Goal: Task Accomplishment & Management: Use online tool/utility

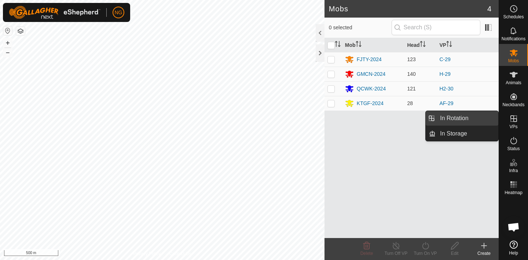
click at [482, 116] on link "In Rotation" at bounding box center [466, 118] width 63 height 15
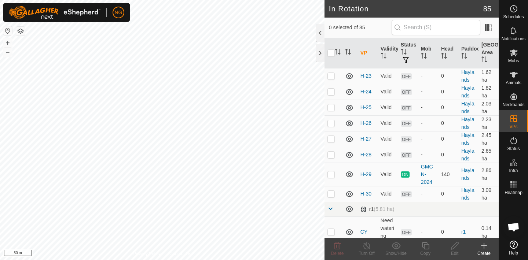
scroll to position [1419, 0]
click at [331, 195] on p-checkbox at bounding box center [330, 193] width 7 height 6
checkbox input "true"
click at [426, 243] on icon at bounding box center [425, 246] width 9 height 9
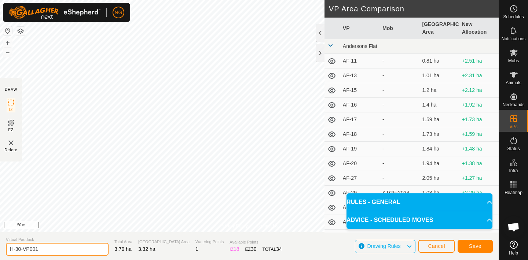
click at [45, 250] on input "H-30-VP001" at bounding box center [57, 249] width 103 height 13
type input "H-1"
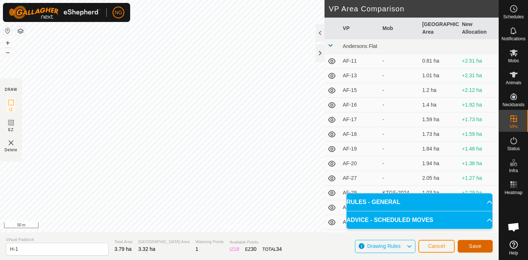
click at [474, 244] on span "Save" at bounding box center [475, 246] width 12 height 6
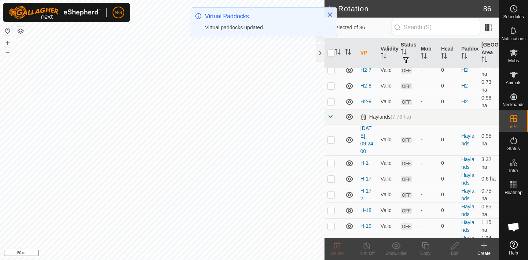
scroll to position [1212, 0]
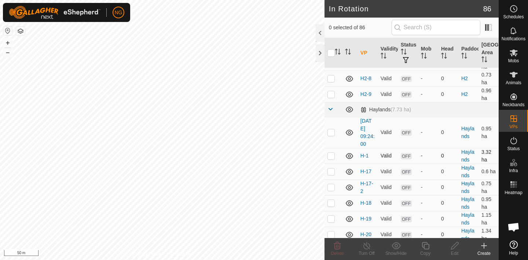
click at [331, 155] on p-checkbox at bounding box center [330, 156] width 7 height 6
checkbox input "true"
click at [425, 248] on icon at bounding box center [425, 246] width 9 height 9
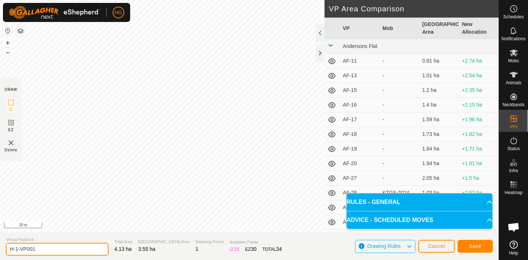
click at [45, 248] on input "H-1-VP001" at bounding box center [57, 249] width 103 height 13
type input "H-2"
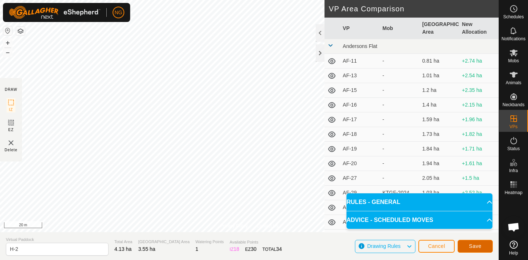
click at [476, 244] on span "Save" at bounding box center [475, 246] width 12 height 6
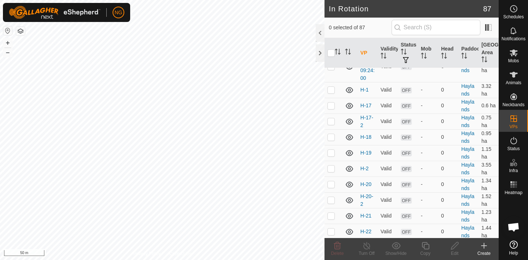
scroll to position [1277, 0]
click at [331, 169] on p-checkbox at bounding box center [330, 169] width 7 height 6
checkbox input "true"
click at [426, 246] on icon at bounding box center [425, 246] width 9 height 9
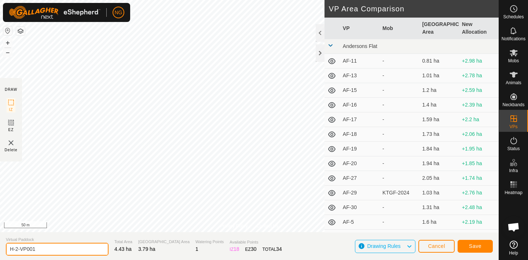
click at [40, 250] on input "H-2-VP001" at bounding box center [57, 249] width 103 height 13
type input "H-3"
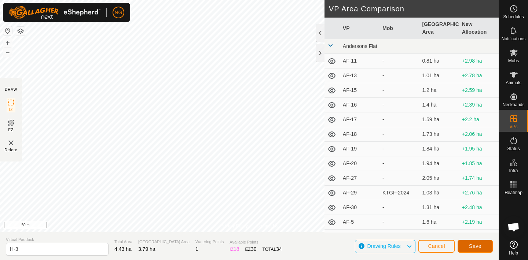
click at [464, 242] on button "Save" at bounding box center [474, 246] width 35 height 13
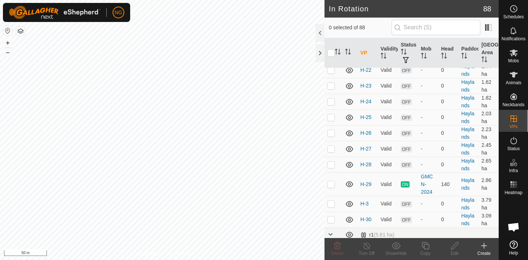
scroll to position [1442, 0]
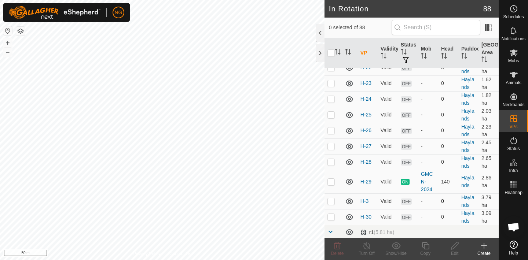
click at [331, 200] on p-checkbox at bounding box center [330, 201] width 7 height 6
checkbox input "true"
click at [425, 245] on icon at bounding box center [425, 246] width 9 height 9
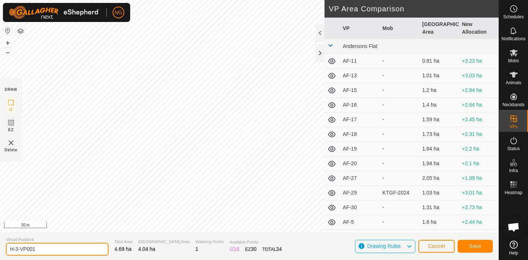
click at [41, 250] on input "H-3-VP001" at bounding box center [57, 249] width 103 height 13
type input "H-4"
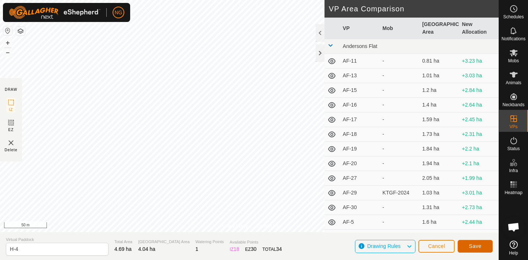
click at [473, 241] on button "Save" at bounding box center [474, 246] width 35 height 13
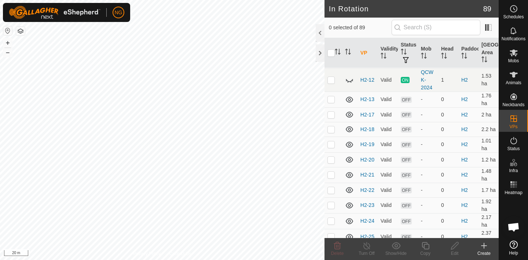
scroll to position [902, 0]
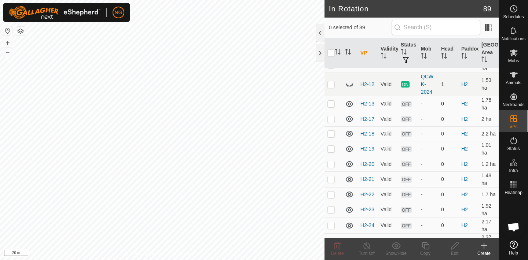
click at [331, 104] on p-checkbox at bounding box center [330, 104] width 7 height 6
click at [332, 104] on p-checkbox at bounding box center [330, 104] width 7 height 6
checkbox input "false"
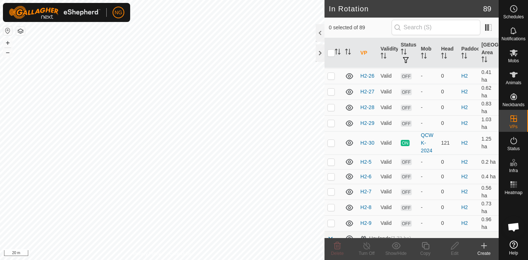
scroll to position [1084, 0]
click at [331, 142] on p-checkbox at bounding box center [330, 142] width 7 height 6
checkbox input "true"
click at [425, 244] on icon at bounding box center [425, 245] width 7 height 7
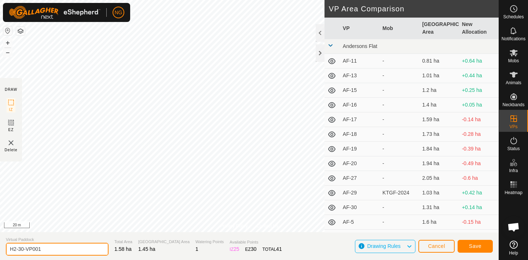
click at [47, 248] on input "H2-30-VP001" at bounding box center [57, 249] width 103 height 13
type input "H2-1"
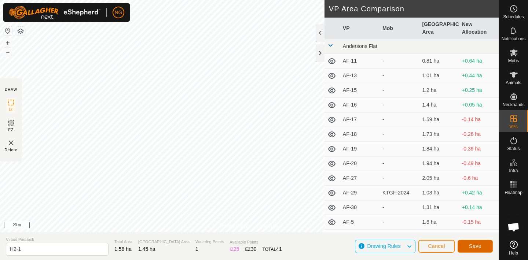
click at [475, 243] on span "Save" at bounding box center [475, 246] width 12 height 6
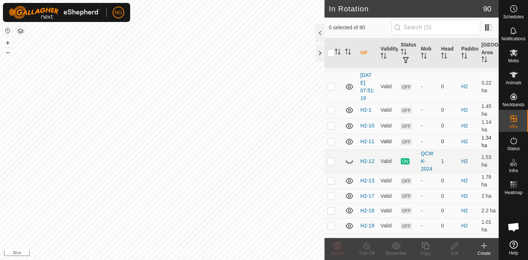
scroll to position [842, 0]
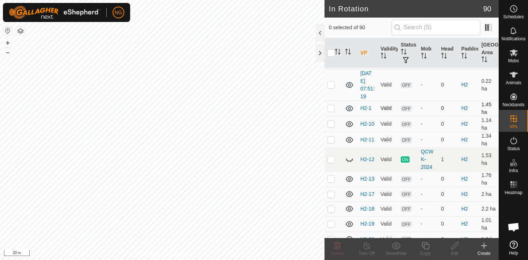
click at [331, 107] on p-checkbox at bounding box center [330, 108] width 7 height 6
checkbox input "true"
click at [426, 245] on icon at bounding box center [425, 246] width 9 height 9
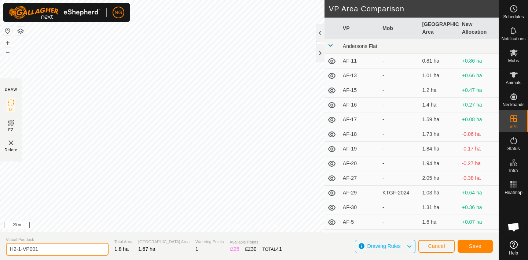
click at [45, 249] on input "H2-1-VP001" at bounding box center [57, 249] width 103 height 13
type input "H2-2"
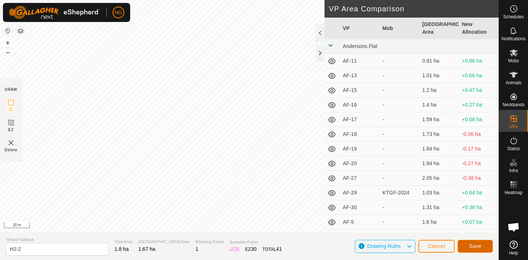
click at [477, 244] on span "Save" at bounding box center [475, 246] width 12 height 6
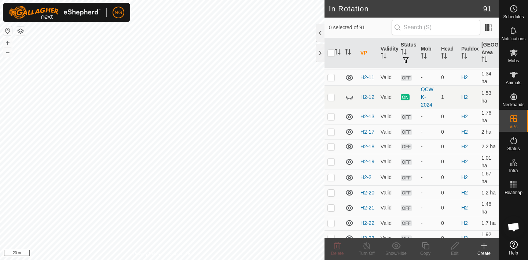
scroll to position [911, 0]
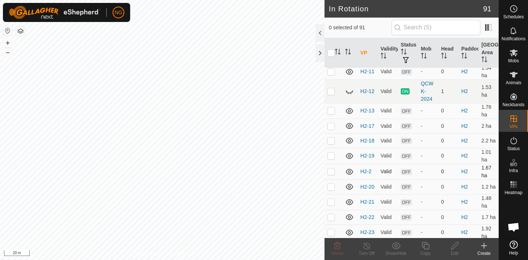
click at [331, 172] on p-checkbox at bounding box center [330, 172] width 7 height 6
checkbox input "true"
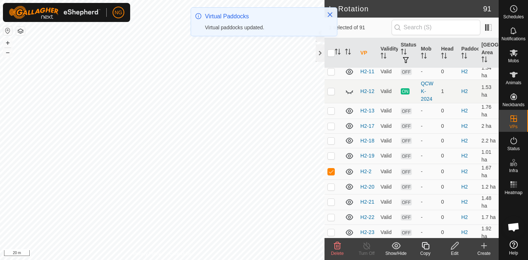
click at [426, 245] on icon at bounding box center [425, 246] width 9 height 9
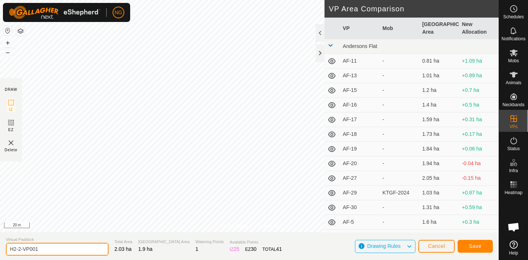
click at [56, 250] on input "H2-2-VP001" at bounding box center [57, 249] width 103 height 13
type input "H2-3"
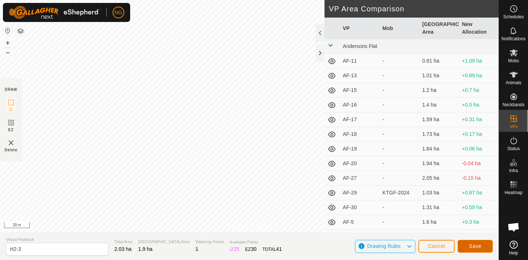
click at [476, 246] on span "Save" at bounding box center [475, 246] width 12 height 6
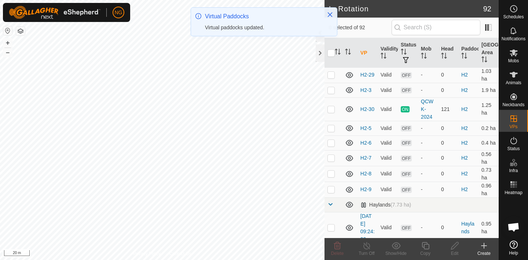
scroll to position [1154, 0]
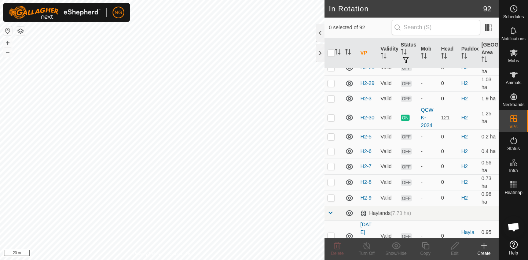
click at [330, 99] on p-checkbox at bounding box center [330, 99] width 7 height 6
checkbox input "true"
click at [425, 246] on icon at bounding box center [425, 246] width 9 height 9
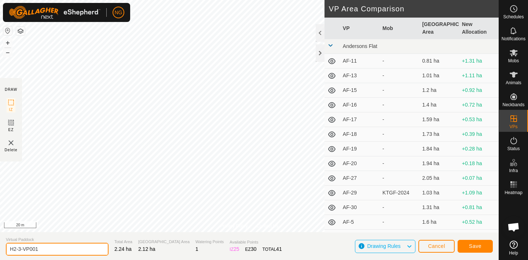
click at [48, 249] on input "H2-3-VP001" at bounding box center [57, 249] width 103 height 13
type input "H2-4"
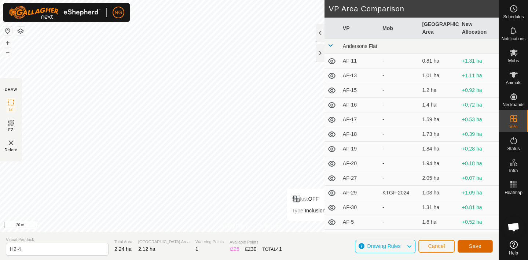
click at [466, 244] on button "Save" at bounding box center [474, 246] width 35 height 13
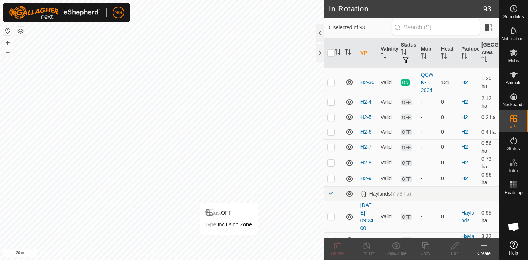
scroll to position [1191, 0]
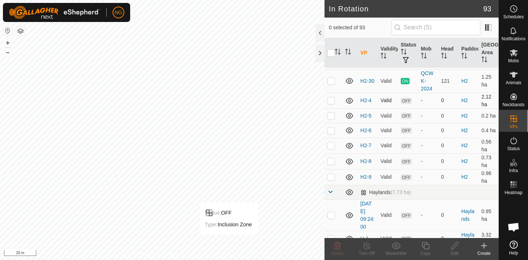
click at [330, 101] on p-checkbox at bounding box center [330, 101] width 7 height 6
checkbox input "true"
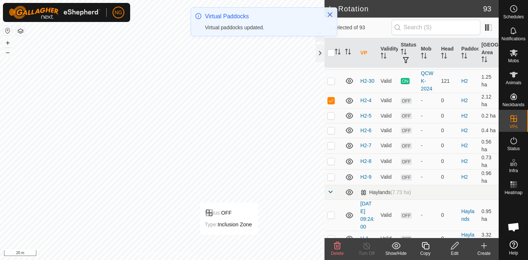
click at [426, 246] on icon at bounding box center [425, 246] width 9 height 9
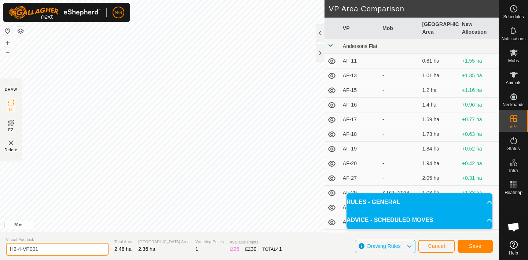
click at [50, 250] on input "H2-4-VP001" at bounding box center [57, 249] width 103 height 13
type input "H2-5-2"
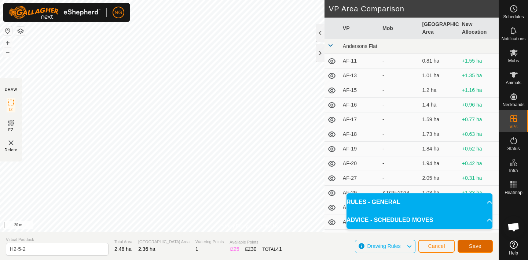
click at [477, 244] on span "Save" at bounding box center [475, 246] width 12 height 6
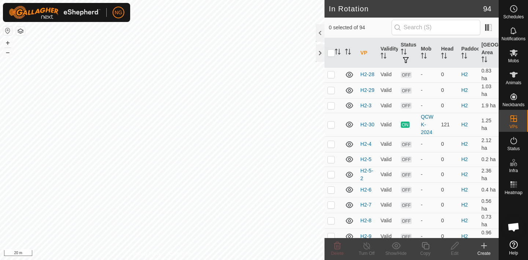
scroll to position [1155, 0]
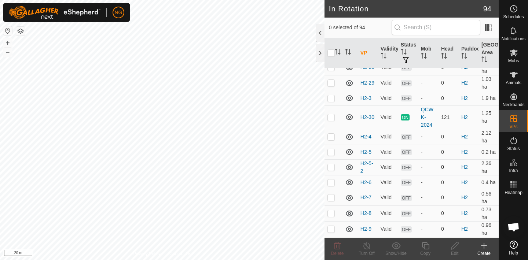
click at [331, 166] on p-checkbox at bounding box center [330, 167] width 7 height 6
checkbox input "true"
click at [427, 245] on icon at bounding box center [425, 246] width 9 height 9
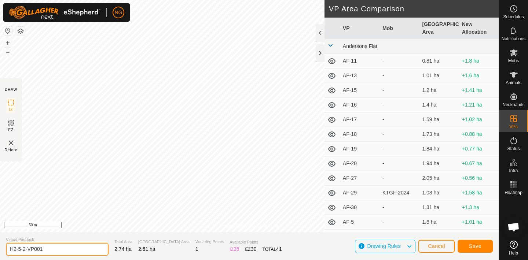
click at [55, 247] on input "H2-5-2-VP001" at bounding box center [57, 249] width 103 height 13
type input "H2-6-2"
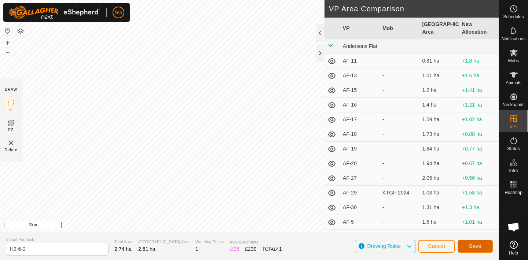
click at [464, 245] on button "Save" at bounding box center [474, 246] width 35 height 13
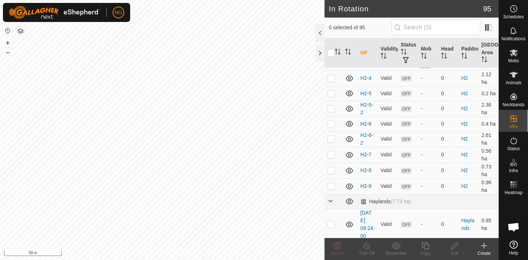
scroll to position [1214, 0]
click at [331, 137] on p-checkbox at bounding box center [330, 138] width 7 height 6
checkbox input "true"
click at [424, 244] on icon at bounding box center [425, 245] width 7 height 7
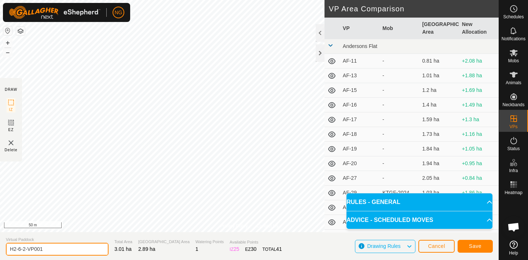
click at [48, 249] on input "H2-6-2-VP001" at bounding box center [57, 249] width 103 height 13
type input "H2-7-2"
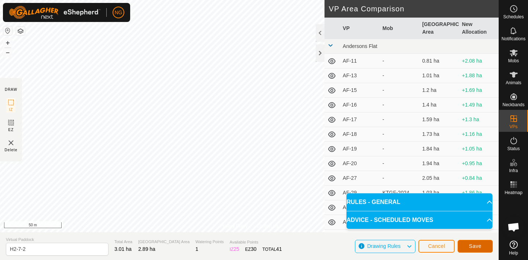
click at [474, 244] on span "Save" at bounding box center [475, 246] width 12 height 6
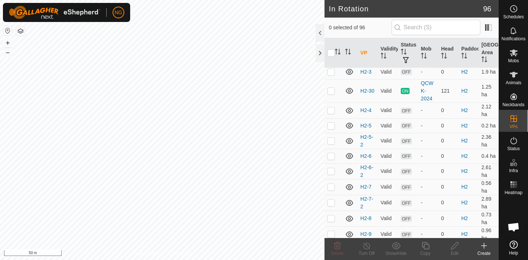
scroll to position [1182, 0]
click at [331, 201] on p-checkbox at bounding box center [330, 201] width 7 height 6
checkbox input "true"
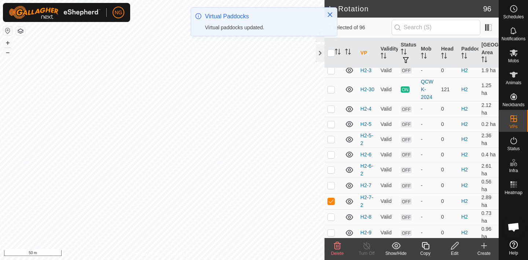
click at [425, 248] on icon at bounding box center [425, 246] width 9 height 9
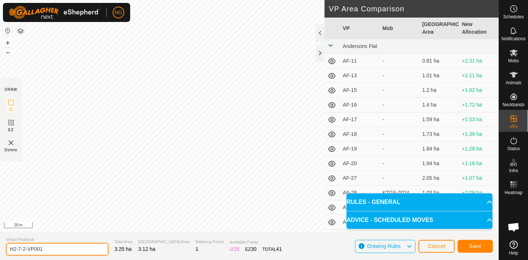
click at [47, 250] on input "H2-7-2-VP001" at bounding box center [57, 249] width 103 height 13
type input "H2-8-2"
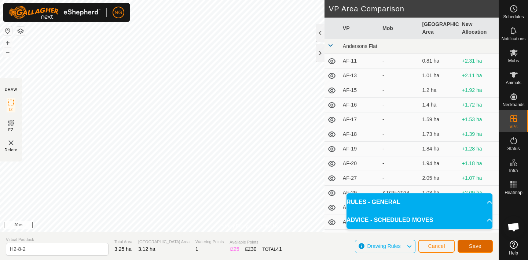
click at [485, 246] on button "Save" at bounding box center [474, 246] width 35 height 13
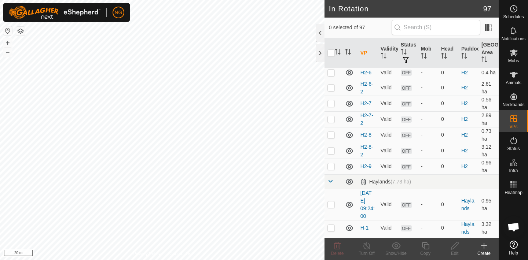
scroll to position [1266, 0]
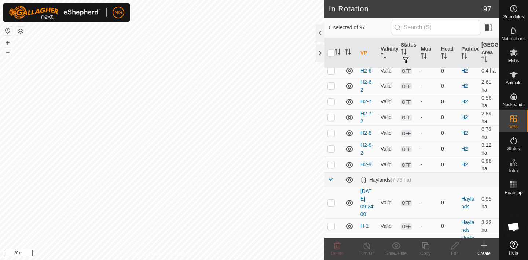
click at [330, 149] on p-checkbox at bounding box center [330, 149] width 7 height 6
checkbox input "true"
click at [426, 244] on icon at bounding box center [425, 245] width 7 height 7
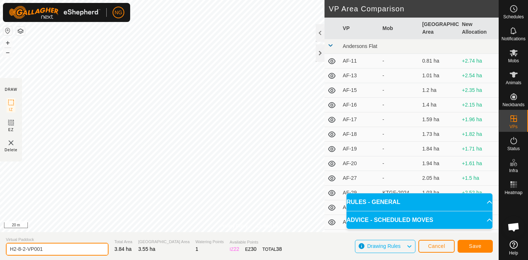
click at [49, 250] on input "H2-8-2-VP001" at bounding box center [57, 249] width 103 height 13
type input "H2-9-2"
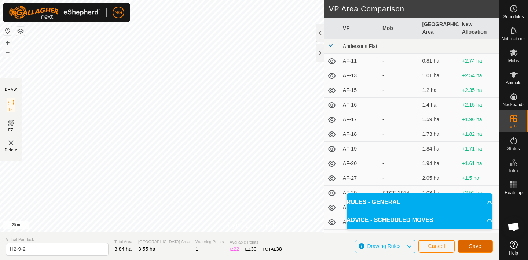
click at [477, 245] on span "Save" at bounding box center [475, 246] width 12 height 6
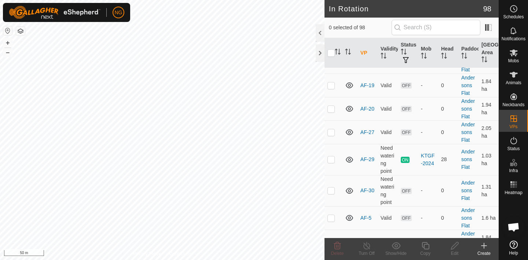
scroll to position [157, 0]
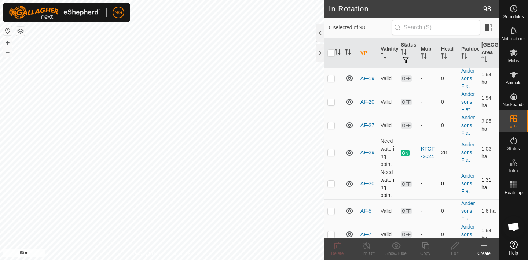
click at [331, 182] on p-checkbox at bounding box center [330, 184] width 7 height 6
checkbox input "true"
click at [427, 246] on icon at bounding box center [425, 246] width 9 height 9
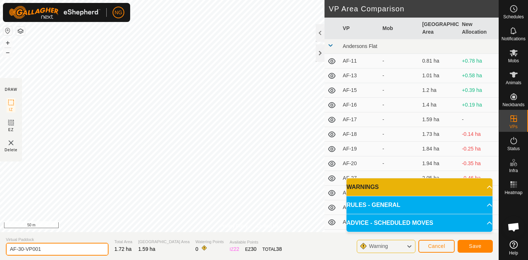
click at [47, 249] on input "AF-30-VP001" at bounding box center [57, 249] width 103 height 13
type input "AF-1-2"
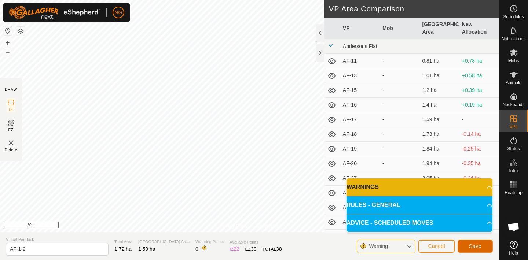
click at [473, 245] on span "Save" at bounding box center [475, 246] width 12 height 6
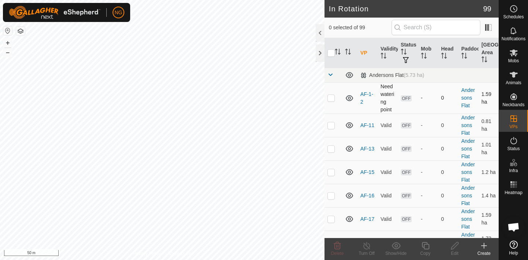
click at [330, 95] on p-checkbox at bounding box center [330, 98] width 7 height 6
checkbox input "true"
click at [426, 245] on icon at bounding box center [425, 246] width 9 height 9
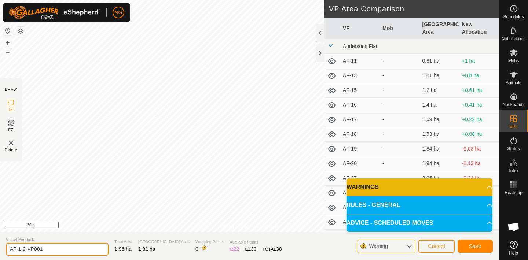
click at [59, 247] on input "AF-1-2-VP001" at bounding box center [57, 249] width 103 height 13
type input "AF-3-2"
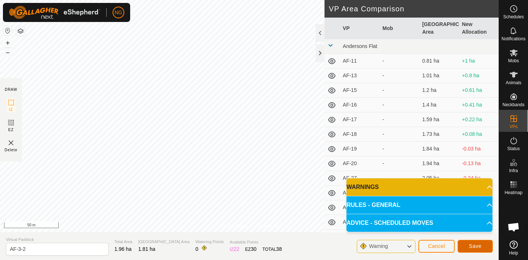
click at [481, 244] on span "Save" at bounding box center [475, 246] width 12 height 6
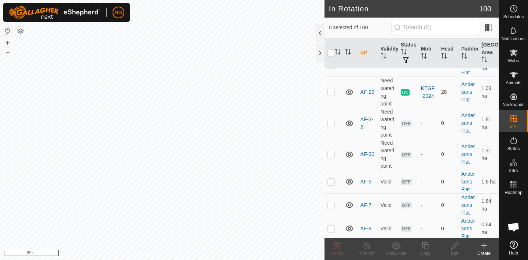
scroll to position [254, 0]
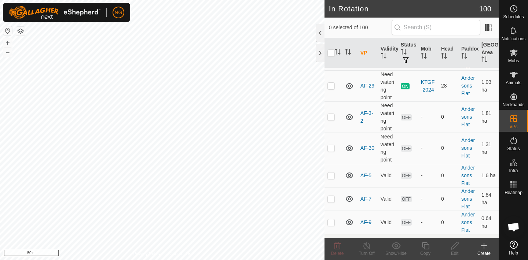
click at [329, 115] on p-checkbox at bounding box center [330, 117] width 7 height 6
checkbox input "true"
click at [427, 245] on icon at bounding box center [425, 246] width 9 height 9
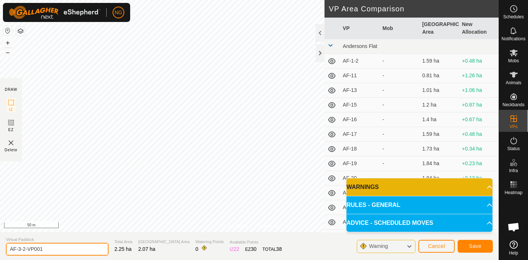
click at [46, 249] on input "AF-3-2-VP001" at bounding box center [57, 249] width 103 height 13
type input "AF-5-2"
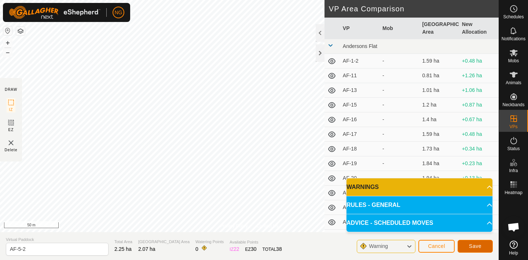
click at [474, 244] on span "Save" at bounding box center [475, 246] width 12 height 6
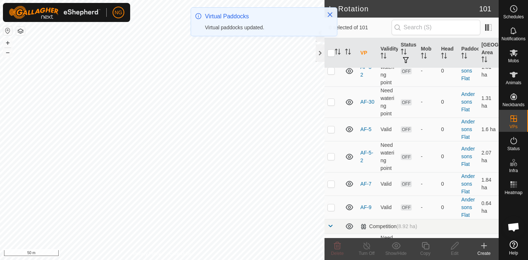
scroll to position [301, 0]
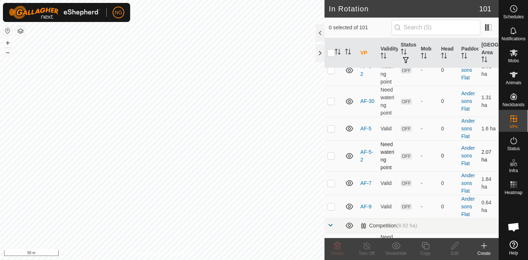
click at [332, 156] on p-checkbox at bounding box center [330, 156] width 7 height 6
checkbox input "true"
click at [426, 246] on icon at bounding box center [425, 246] width 9 height 9
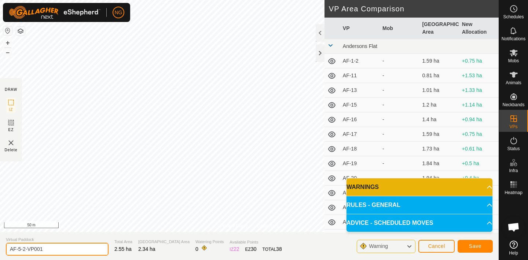
click at [48, 248] on input "AF-5-2-VP001" at bounding box center [57, 249] width 103 height 13
type input "AF-7-2"
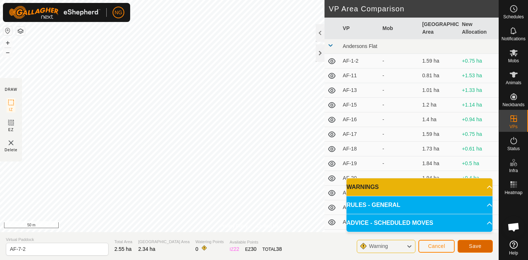
click at [466, 244] on button "Save" at bounding box center [474, 246] width 35 height 13
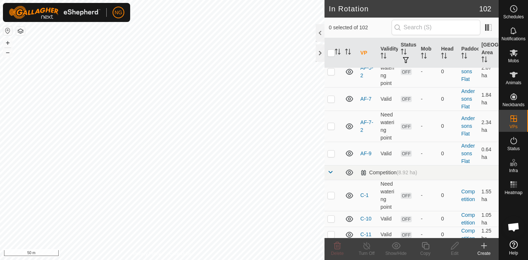
scroll to position [389, 0]
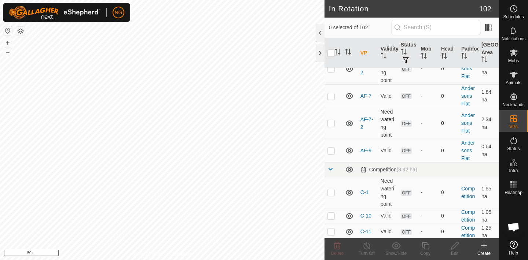
click at [331, 123] on p-checkbox at bounding box center [330, 123] width 7 height 6
checkbox input "true"
click at [425, 246] on icon at bounding box center [425, 246] width 9 height 9
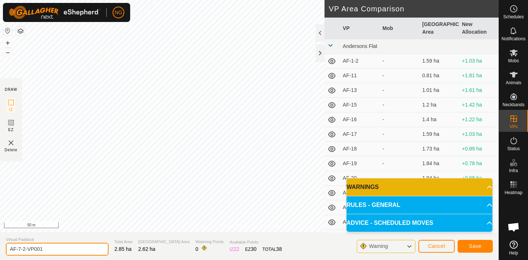
click at [54, 247] on input "AF-7-2-VP001" at bounding box center [57, 249] width 103 height 13
type input "AF-9-2"
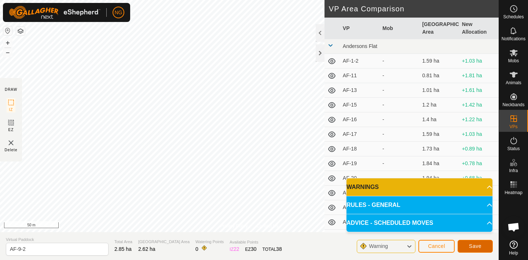
click at [475, 243] on span "Save" at bounding box center [475, 246] width 12 height 6
